Goal: Contribute content

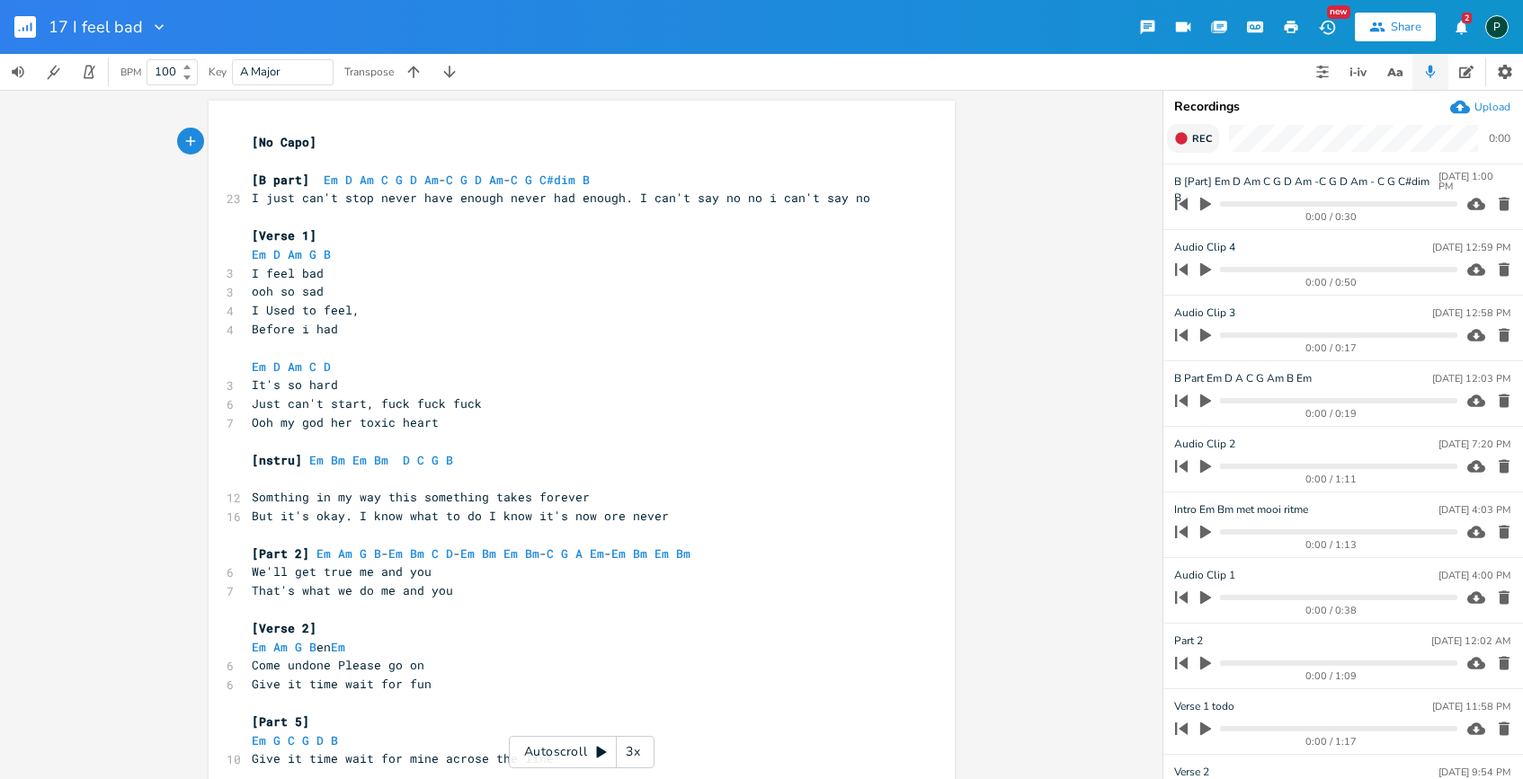
click at [1189, 134] on button "Rec" at bounding box center [1193, 138] width 52 height 29
click at [1189, 134] on button "End" at bounding box center [1193, 138] width 53 height 29
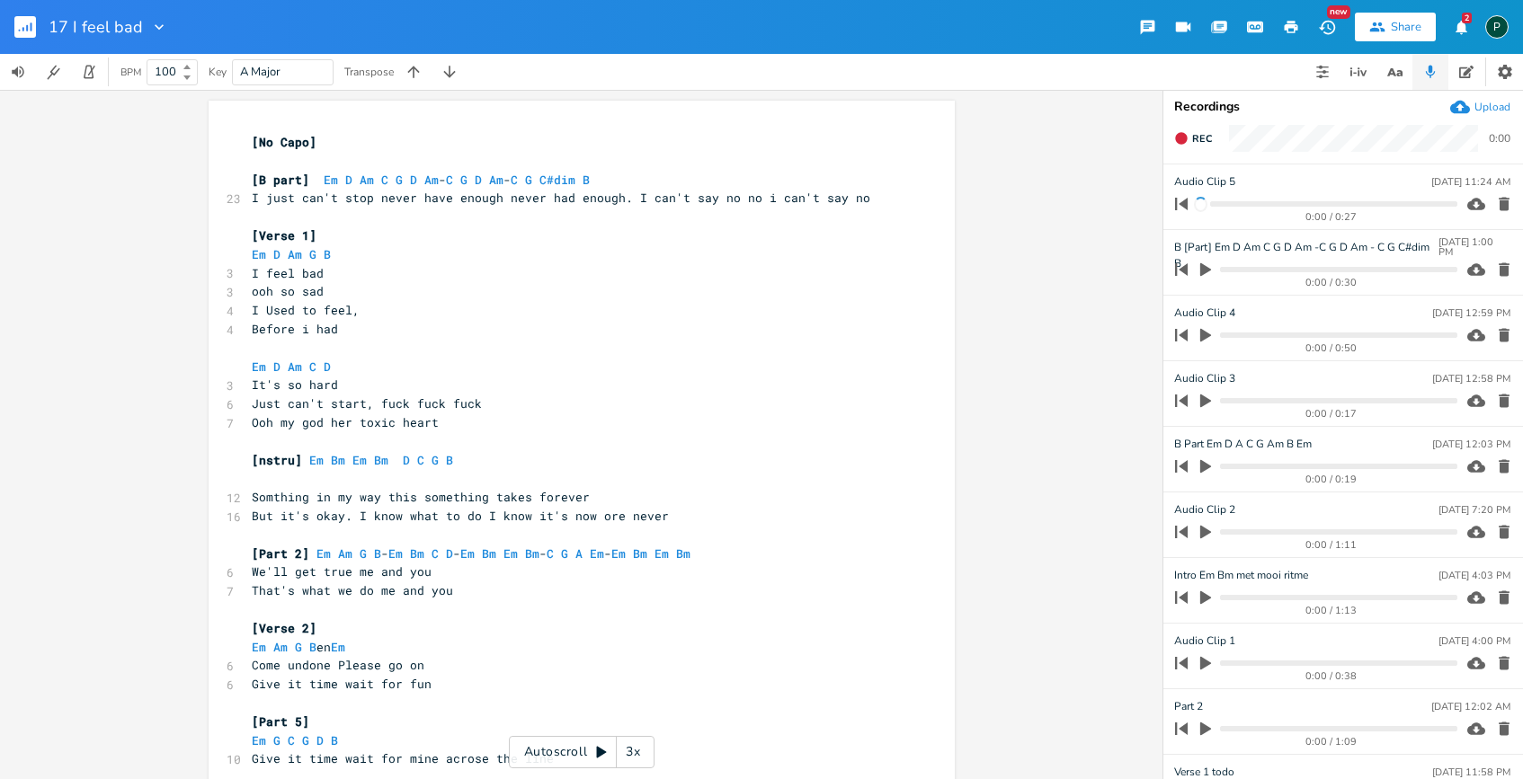
click at [1498, 201] on icon "button" at bounding box center [1503, 204] width 11 height 13
click at [1179, 145] on icon "button" at bounding box center [1181, 138] width 14 height 14
click at [1207, 262] on icon "button" at bounding box center [1205, 270] width 16 height 16
click at [1266, 271] on progress at bounding box center [1338, 269] width 236 height 5
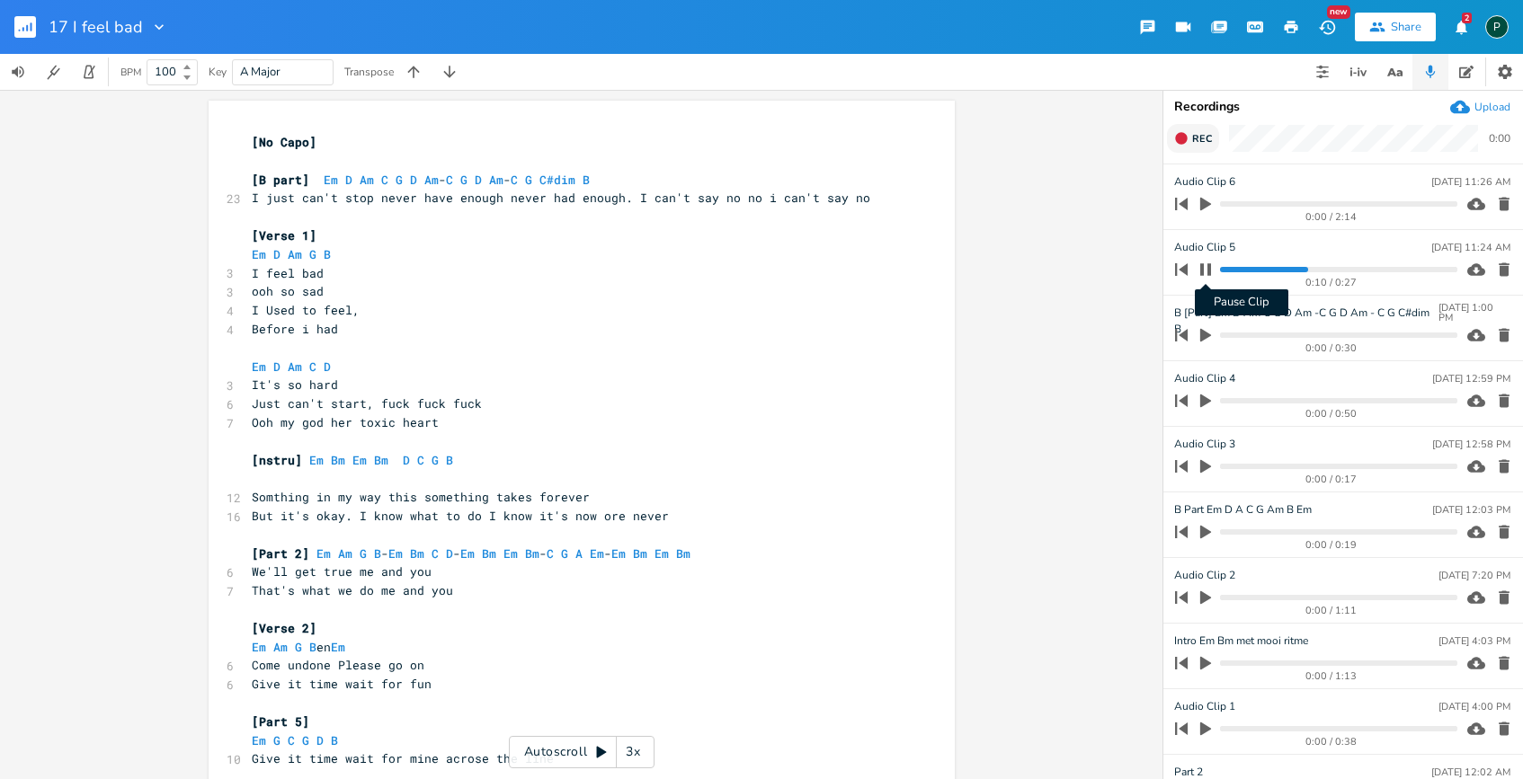
click at [1209, 271] on icon "button" at bounding box center [1205, 269] width 11 height 12
click at [1209, 271] on icon "button" at bounding box center [1205, 270] width 16 height 16
click at [1209, 271] on icon "button" at bounding box center [1205, 269] width 11 height 12
click at [1498, 272] on icon "button" at bounding box center [1504, 270] width 18 height 18
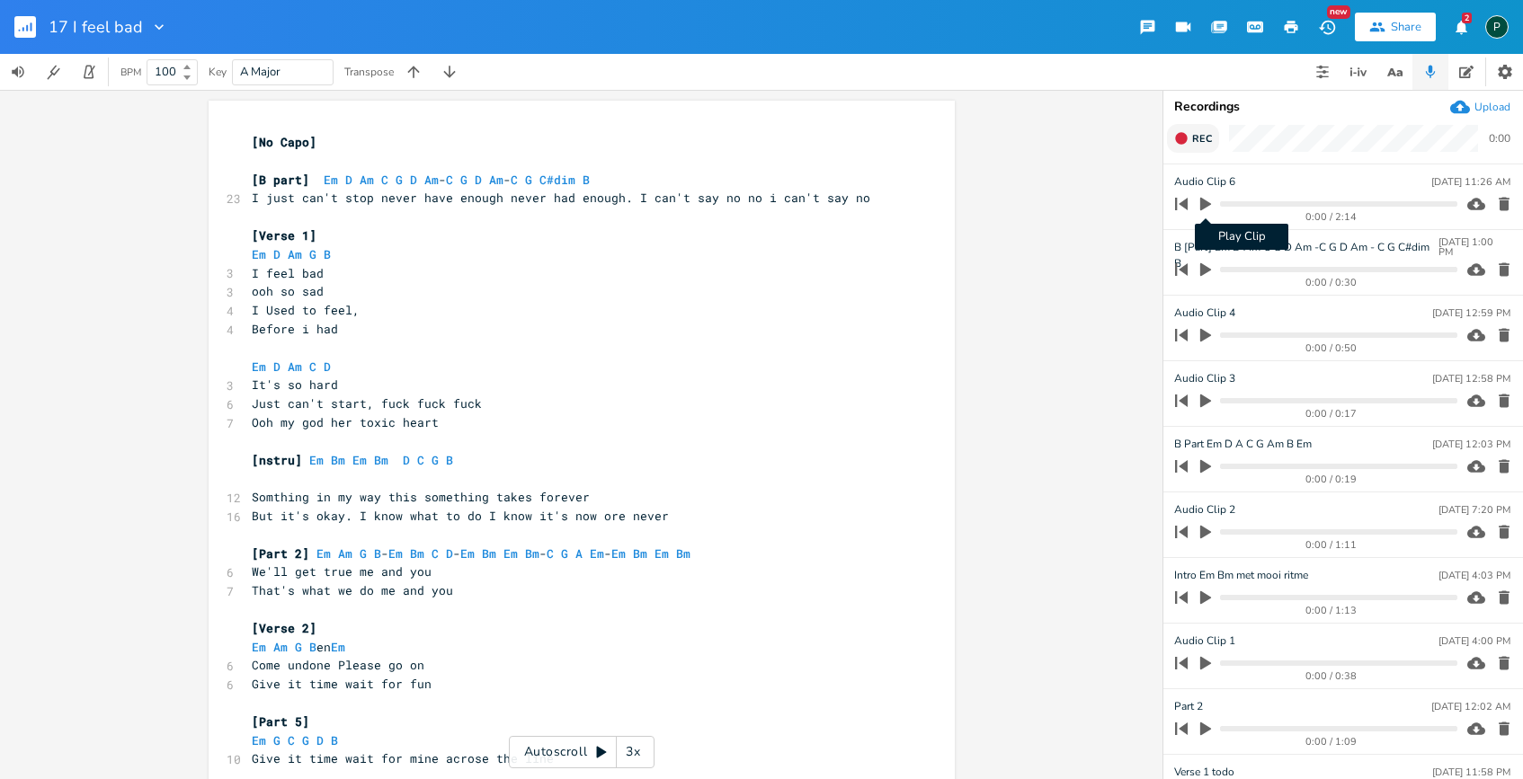
click at [1205, 204] on icon "button" at bounding box center [1205, 204] width 11 height 13
type input "[B Part]"
click at [1207, 206] on icon "button" at bounding box center [1205, 204] width 14 height 14
click at [1234, 181] on div "[B Part] [DATE] 11:26 AM" at bounding box center [1342, 181] width 336 height 16
click at [1212, 180] on div "[B Part] [DATE] 11:26 AM" at bounding box center [1342, 181] width 336 height 16
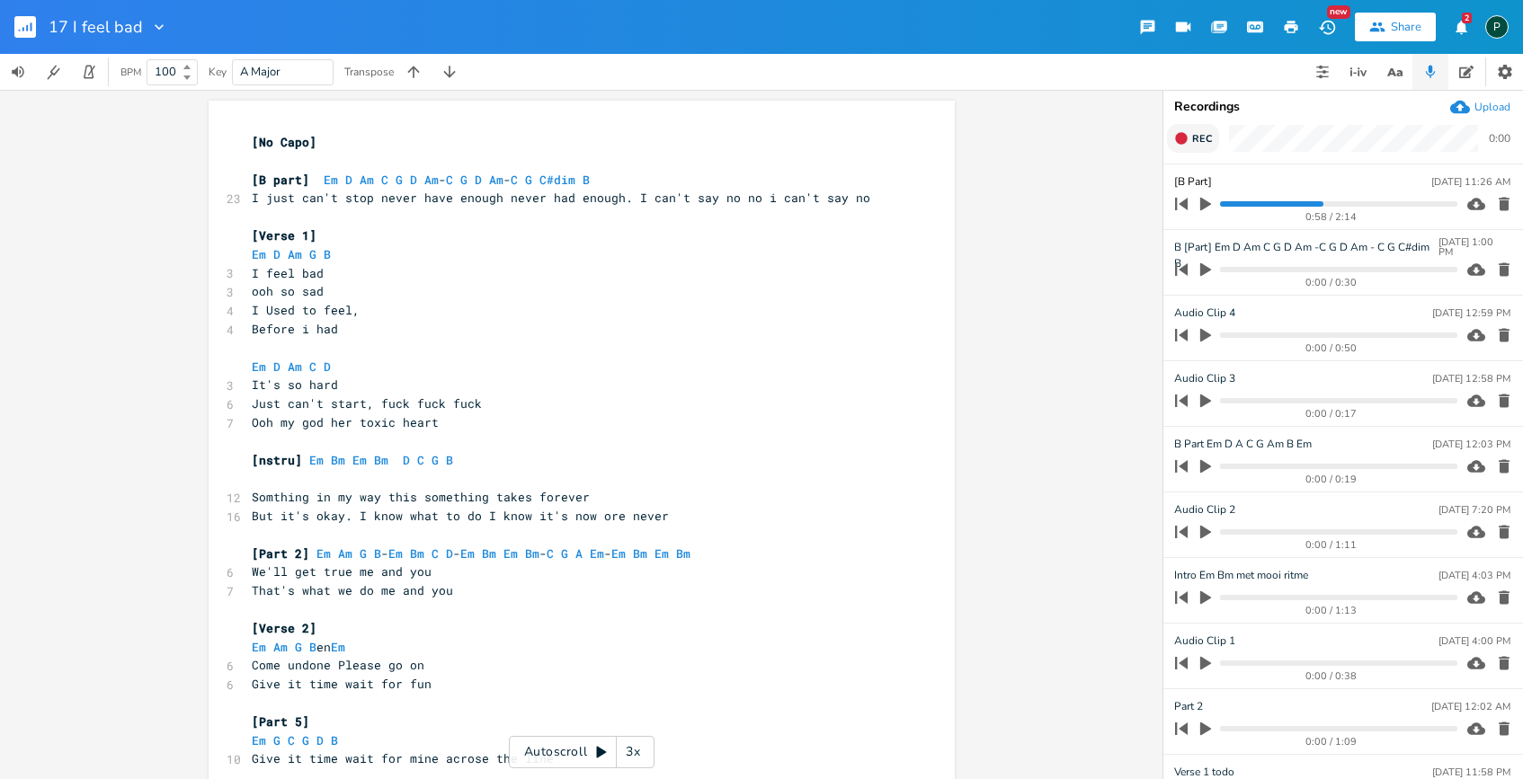
type input "[B2 Part]"
click at [1072, 240] on div "xxxxxxxxxx [No Capo] ​ [B part] Em D Am C G D Am - C G D Am - C G C#dim B 23 I …" at bounding box center [581, 434] width 1162 height 689
click at [1201, 327] on icon "button" at bounding box center [1205, 335] width 16 height 16
click at [1205, 264] on icon "button" at bounding box center [1205, 270] width 16 height 16
click at [1207, 339] on icon "button" at bounding box center [1205, 335] width 11 height 12
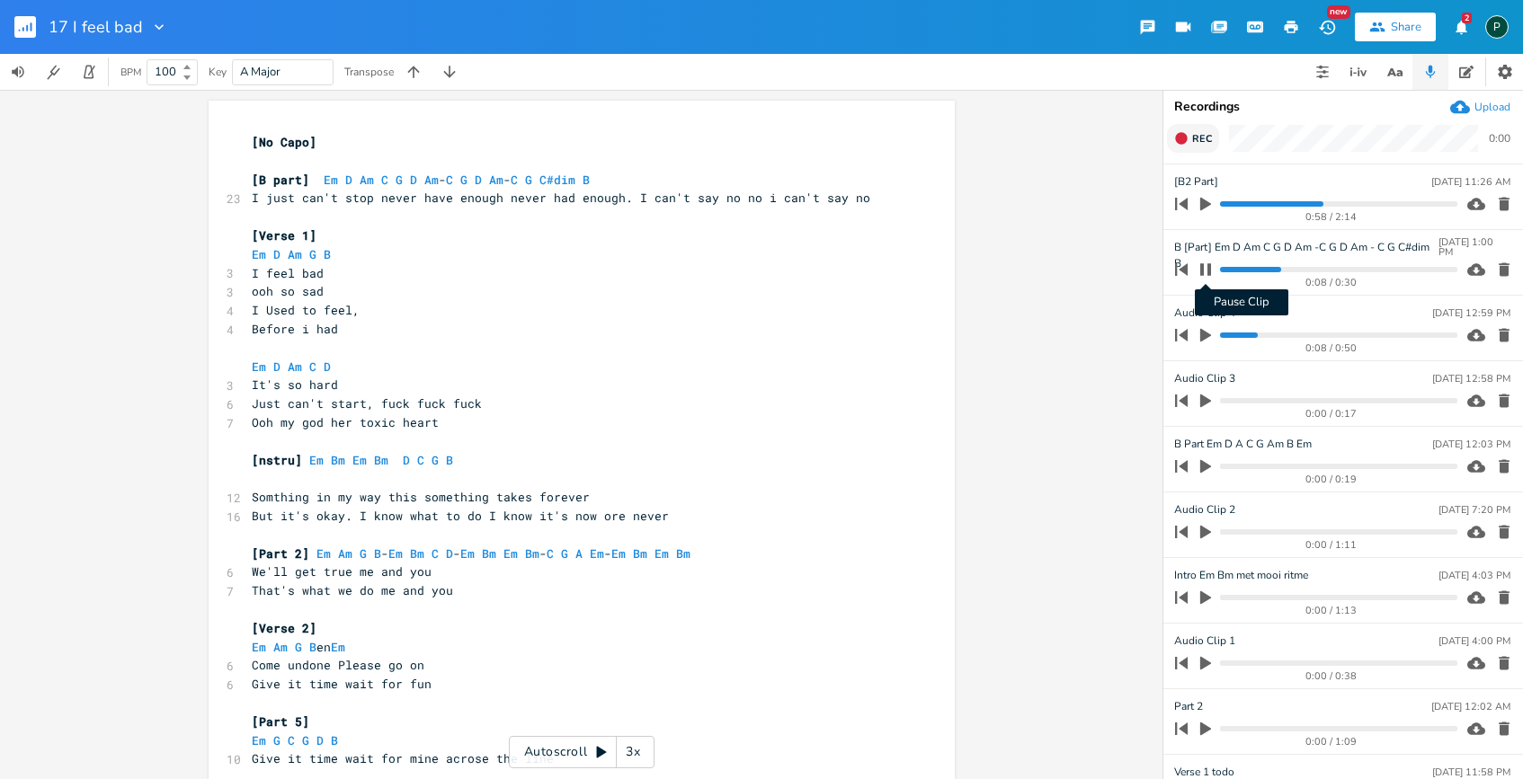
click at [1204, 275] on icon "button" at bounding box center [1205, 269] width 14 height 14
click at [1498, 339] on icon "button" at bounding box center [1503, 335] width 11 height 13
click at [1222, 205] on progress at bounding box center [1338, 203] width 236 height 5
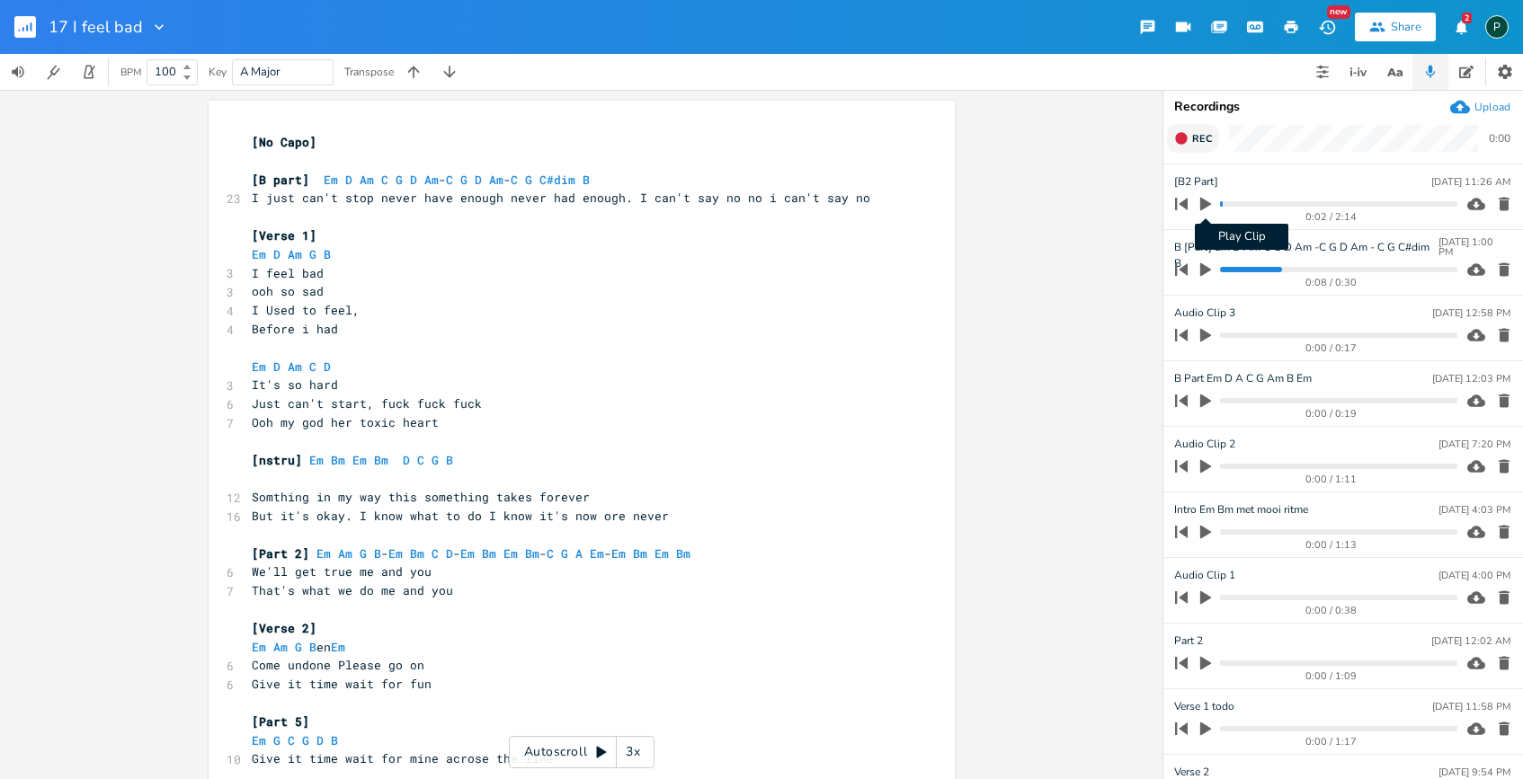
click at [1209, 205] on icon "button" at bounding box center [1205, 204] width 11 height 13
click at [1209, 205] on icon "button" at bounding box center [1205, 204] width 11 height 12
